Goal: Task Accomplishment & Management: Use online tool/utility

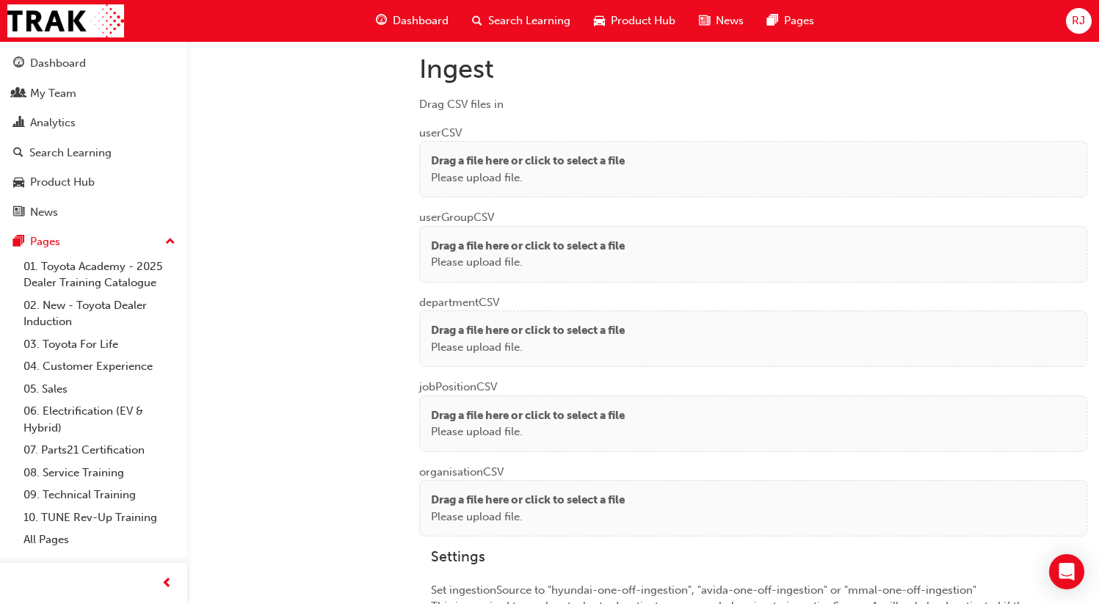
scroll to position [1108, 0]
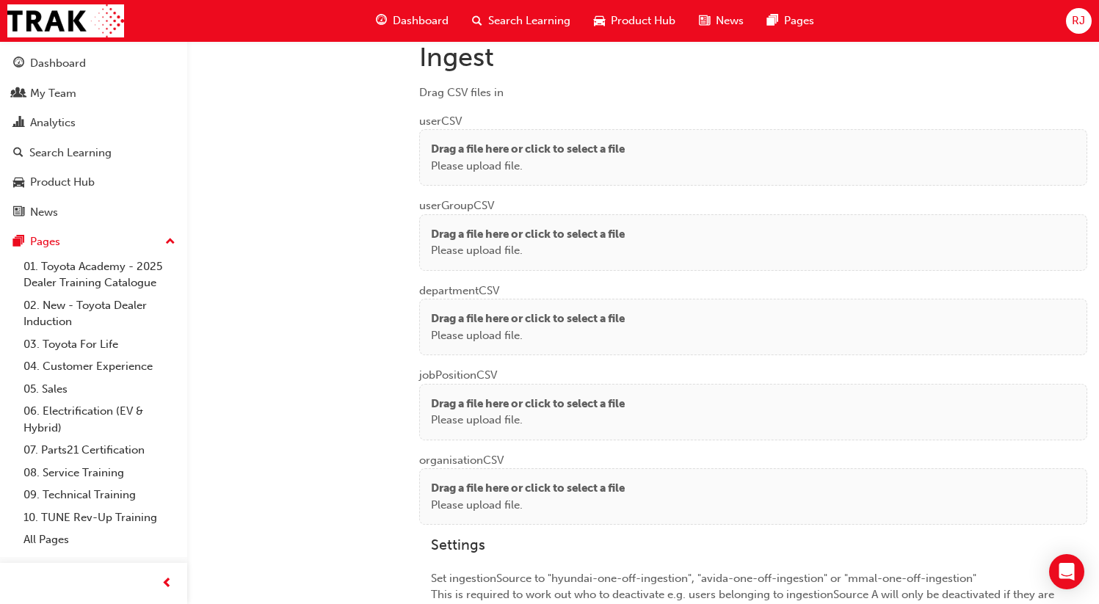
click at [519, 158] on p "Please upload file." at bounding box center [528, 166] width 194 height 17
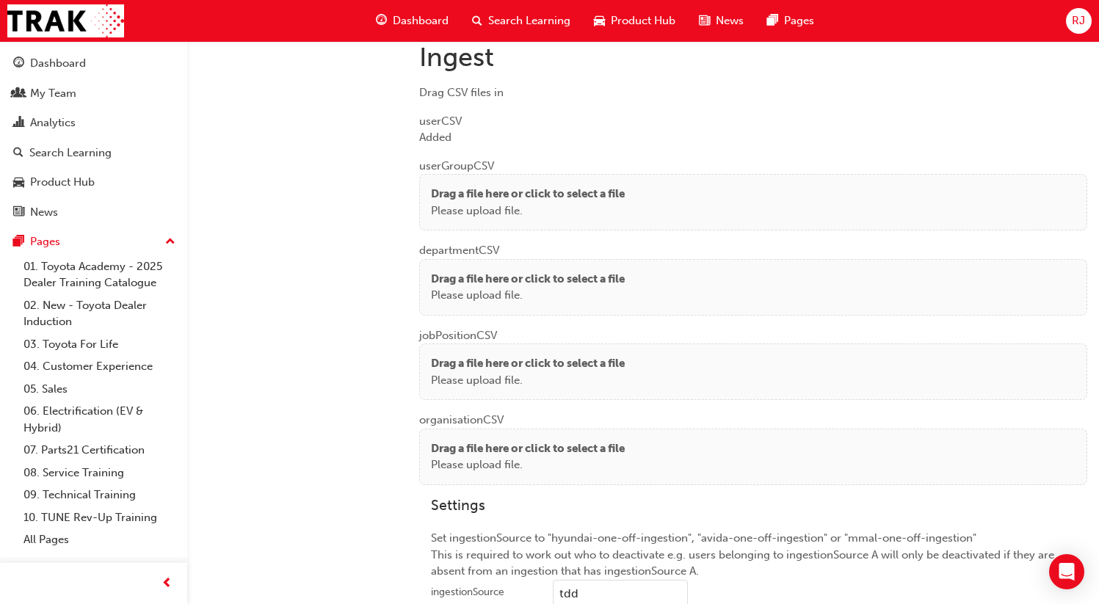
click at [488, 206] on p "Please upload file." at bounding box center [528, 211] width 194 height 17
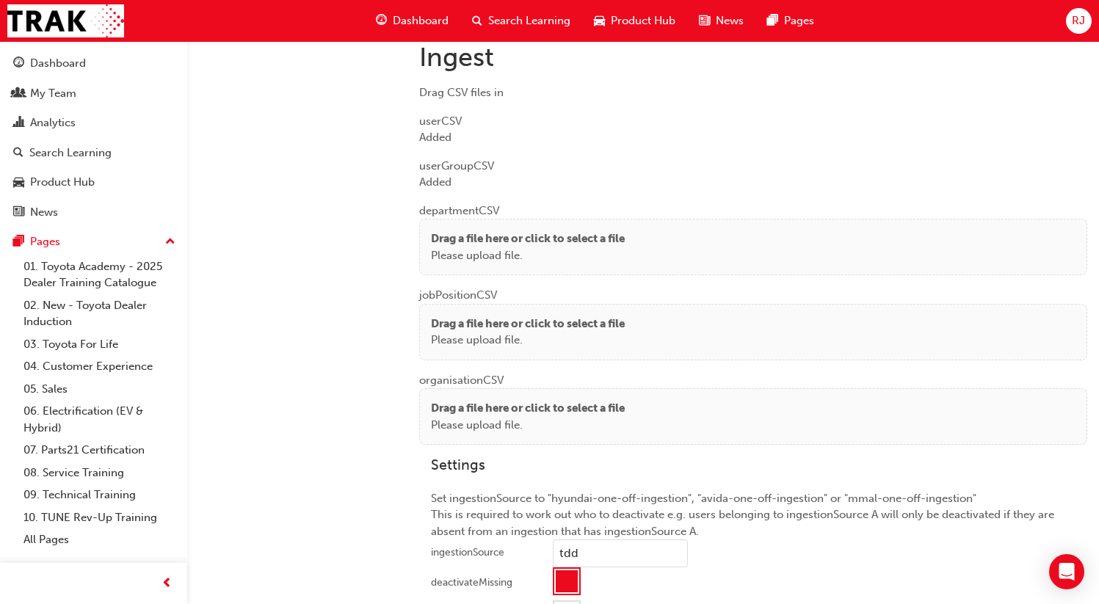
click at [469, 239] on p "Drag a file here or click to select a file" at bounding box center [528, 238] width 194 height 17
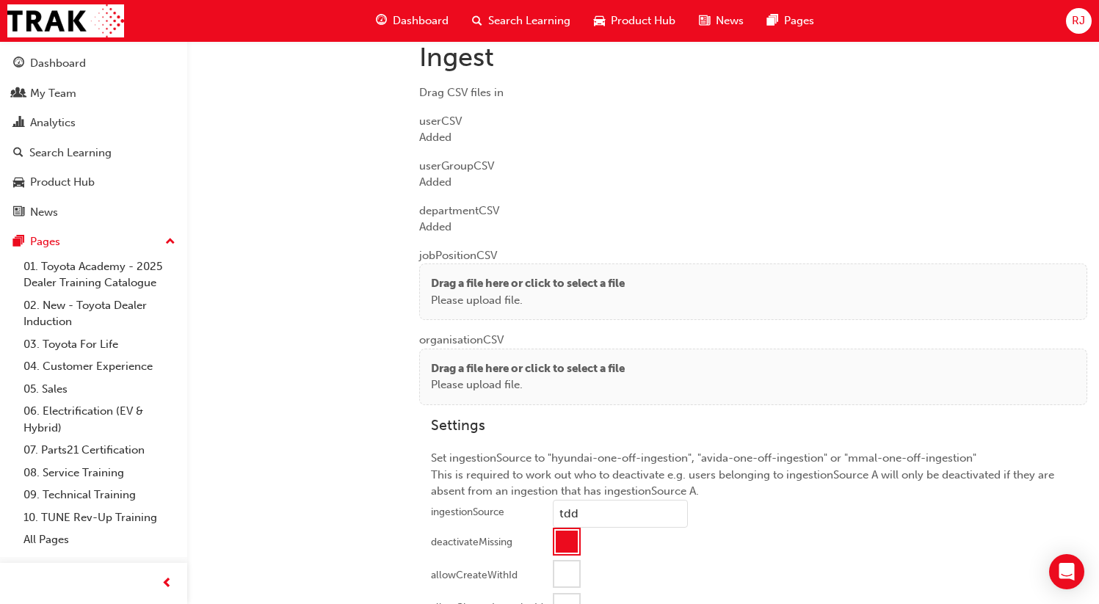
click at [468, 275] on p "Drag a file here or click to select a file" at bounding box center [528, 283] width 194 height 17
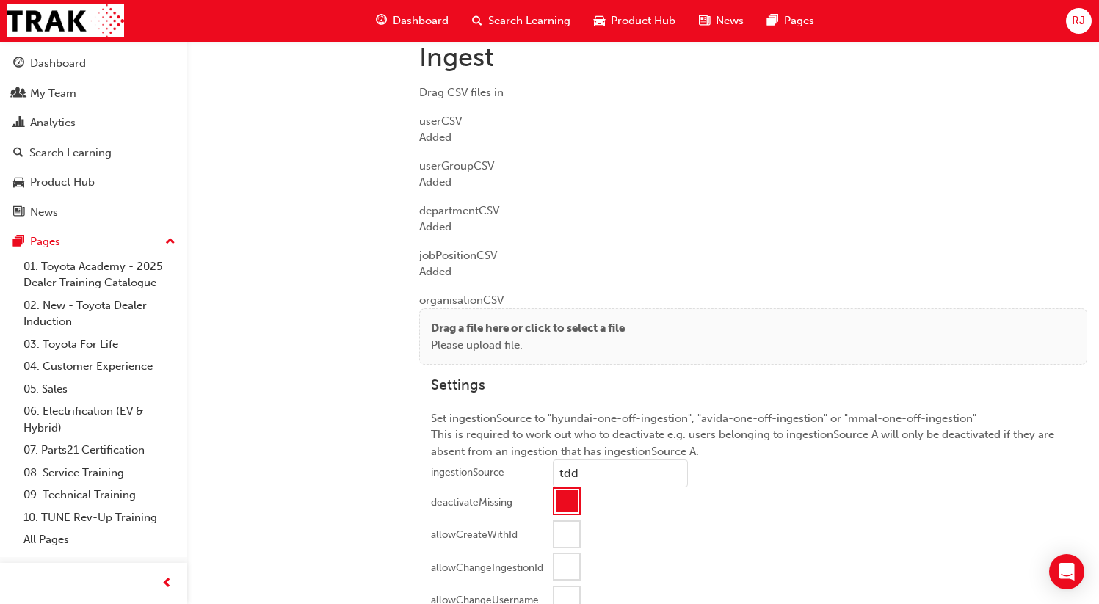
click at [451, 357] on div "Drag a file here or click to select a file Please upload file." at bounding box center [753, 336] width 668 height 57
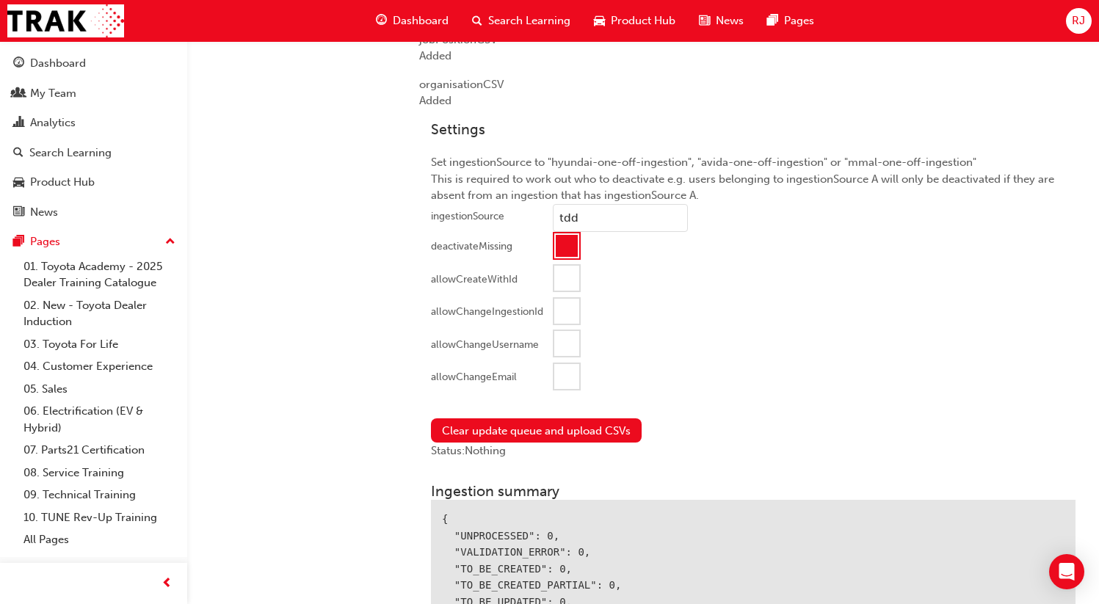
scroll to position [1478, 0]
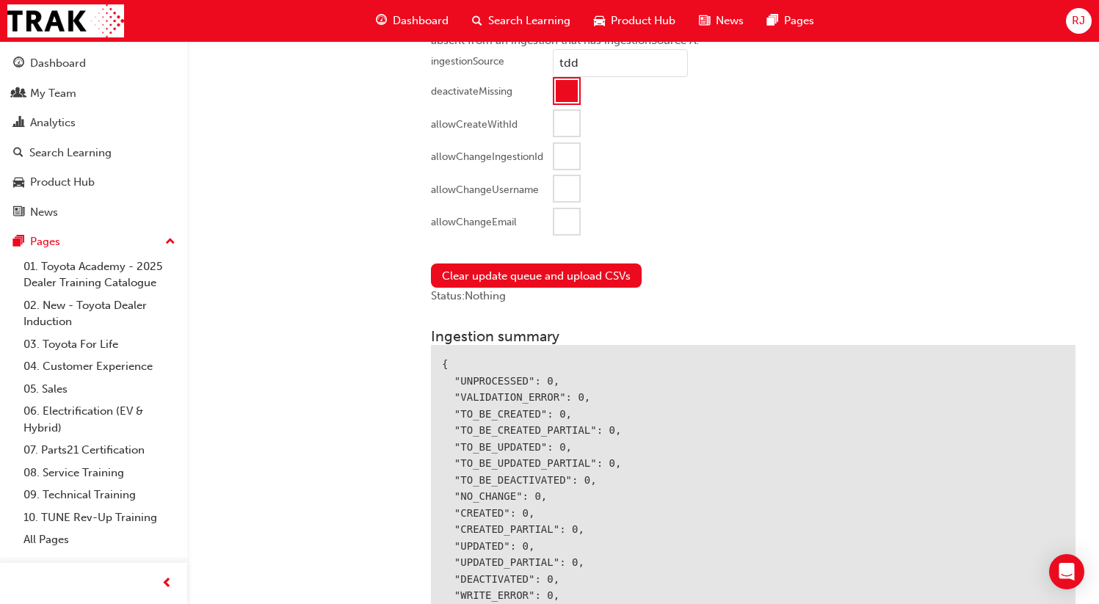
click at [559, 222] on div at bounding box center [566, 221] width 25 height 25
click at [531, 280] on button "Clear update queue and upload CSVs" at bounding box center [536, 276] width 211 height 24
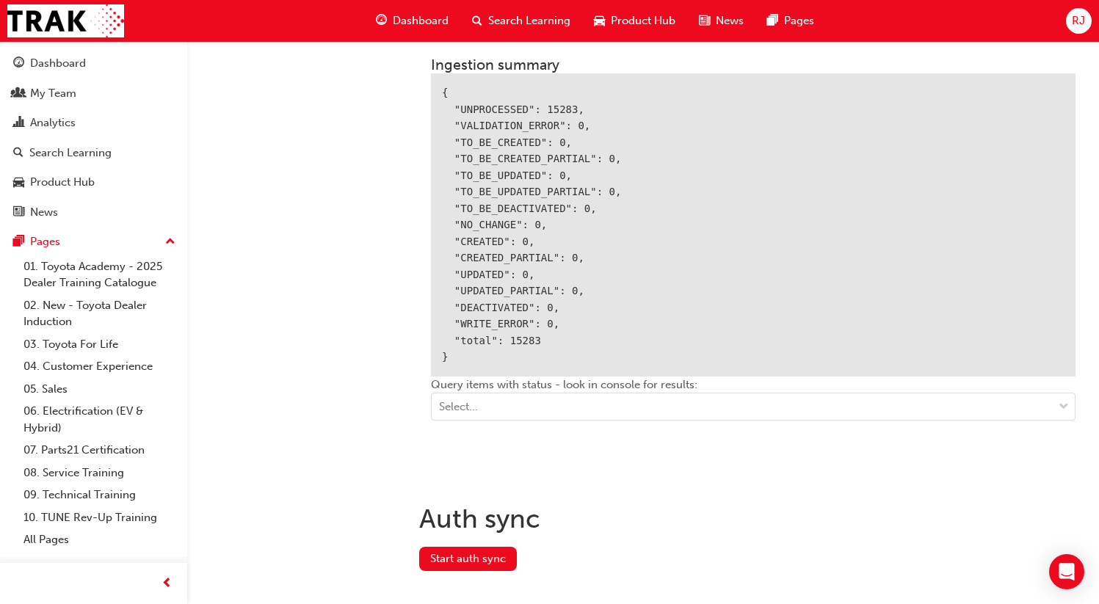
scroll to position [1721, 0]
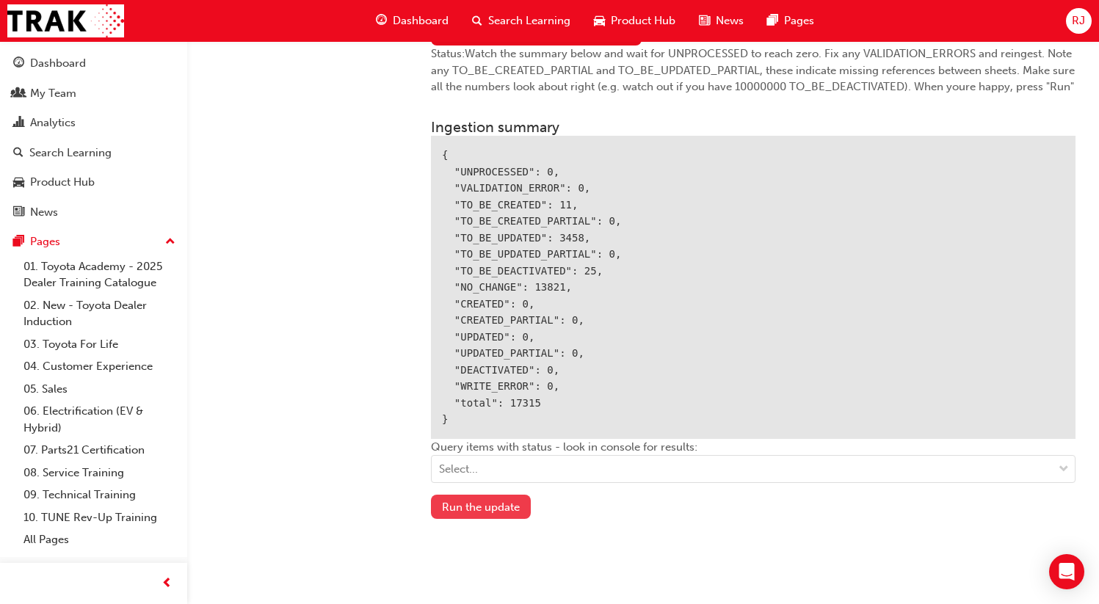
click at [492, 504] on button "Run the update" at bounding box center [481, 507] width 100 height 24
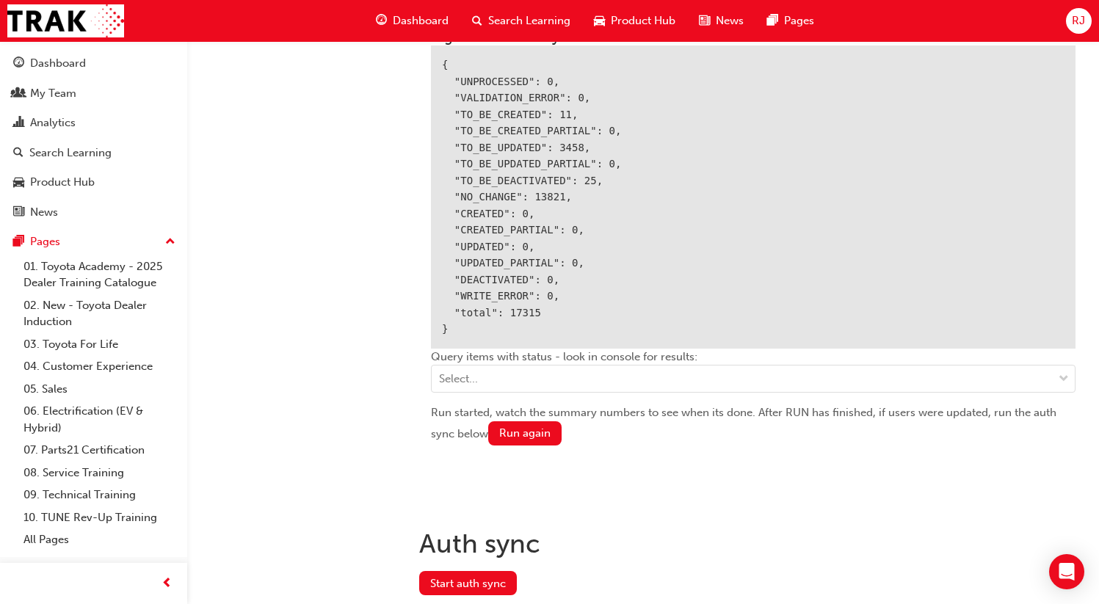
scroll to position [1814, 0]
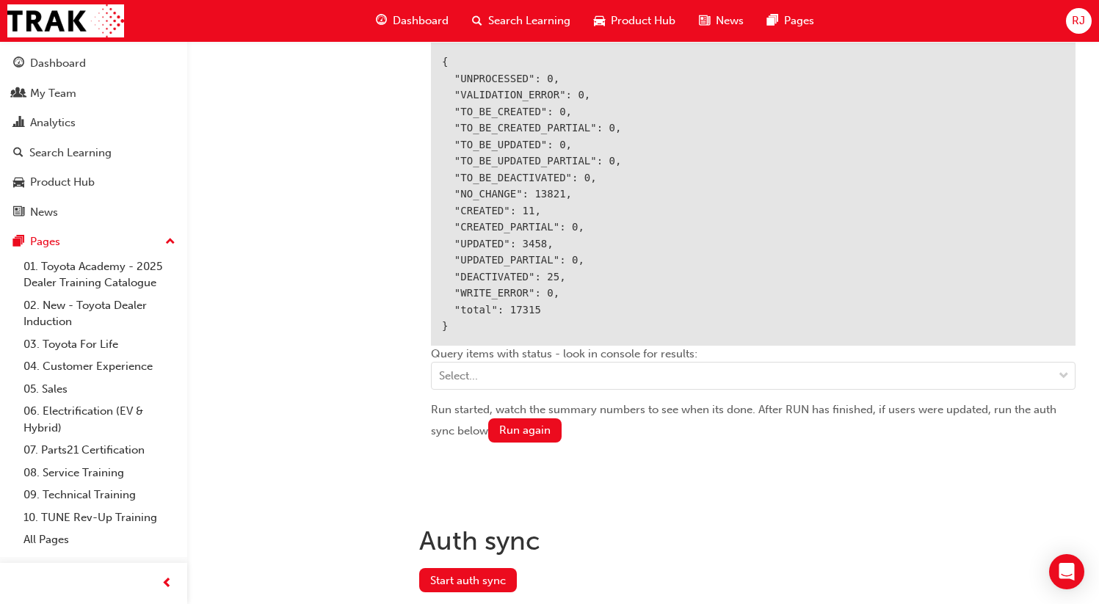
click at [482, 596] on div "Auth sync Start auth sync" at bounding box center [753, 576] width 668 height 127
click at [465, 580] on button "Start auth sync" at bounding box center [468, 580] width 98 height 24
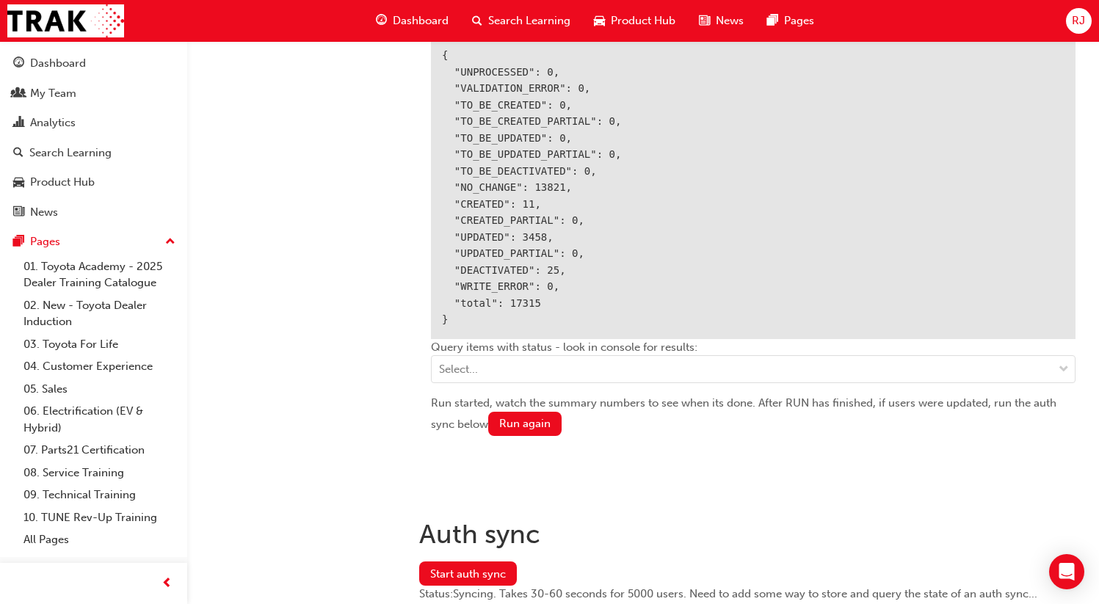
scroll to position [1874, 0]
